Goal: Transaction & Acquisition: Purchase product/service

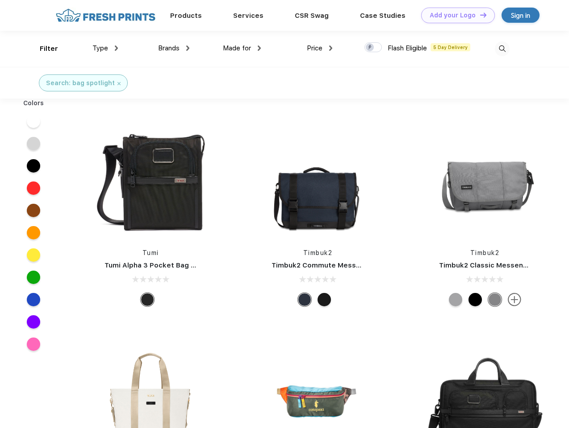
click at [454, 15] on link "Add your Logo Design Tool" at bounding box center [458, 16] width 74 height 16
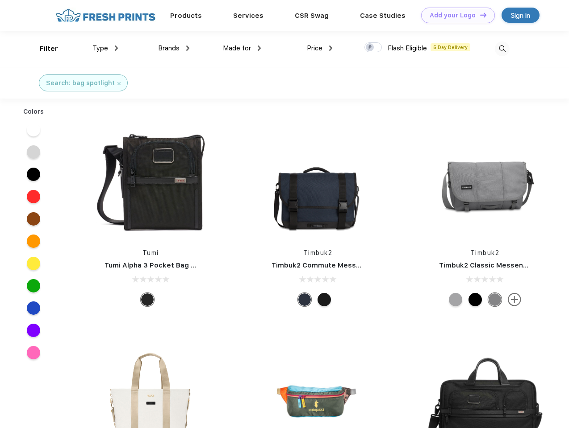
click at [0, 0] on div "Design Tool" at bounding box center [0, 0] width 0 height 0
click at [479, 15] on link "Add your Logo Design Tool" at bounding box center [458, 16] width 74 height 16
click at [43, 49] on div "Filter" at bounding box center [49, 49] width 18 height 10
click at [105, 48] on span "Type" at bounding box center [100, 48] width 16 height 8
click at [174, 48] on span "Brands" at bounding box center [168, 48] width 21 height 8
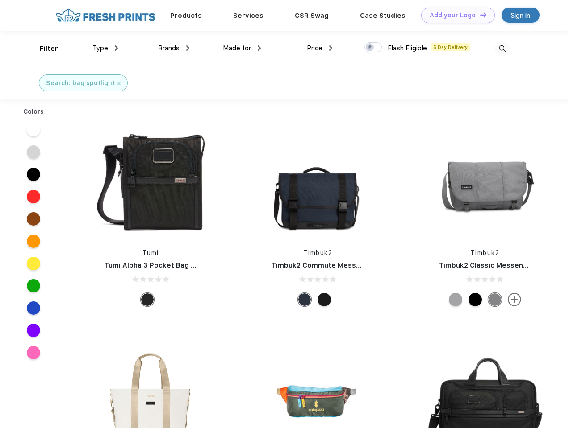
click at [242, 48] on span "Made for" at bounding box center [237, 48] width 28 height 8
click at [320, 48] on span "Price" at bounding box center [315, 48] width 16 height 8
click at [373, 48] on div at bounding box center [372, 47] width 17 height 10
click at [370, 48] on input "checkbox" at bounding box center [367, 45] width 6 height 6
click at [502, 49] on img at bounding box center [502, 49] width 15 height 15
